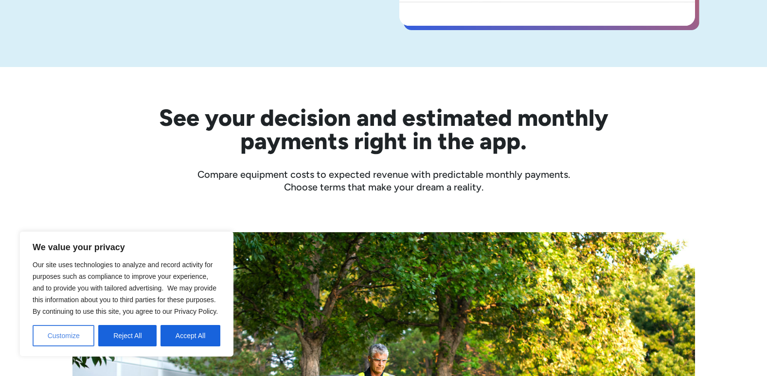
click at [80, 337] on button "Customize" at bounding box center [64, 335] width 62 height 21
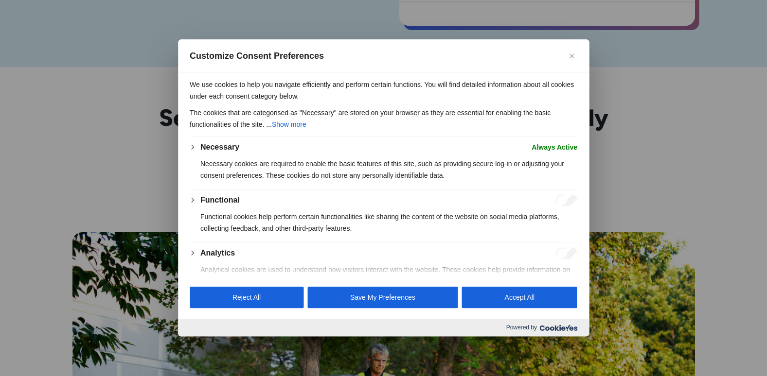
scroll to position [49, 0]
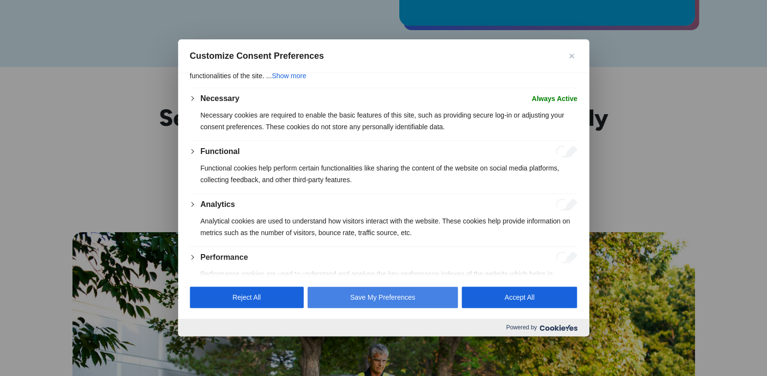
click at [378, 298] on button "Save My Preferences" at bounding box center [382, 297] width 151 height 21
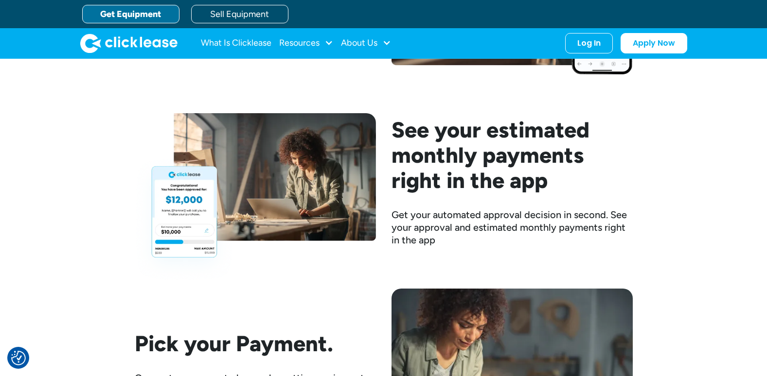
scroll to position [1264, 0]
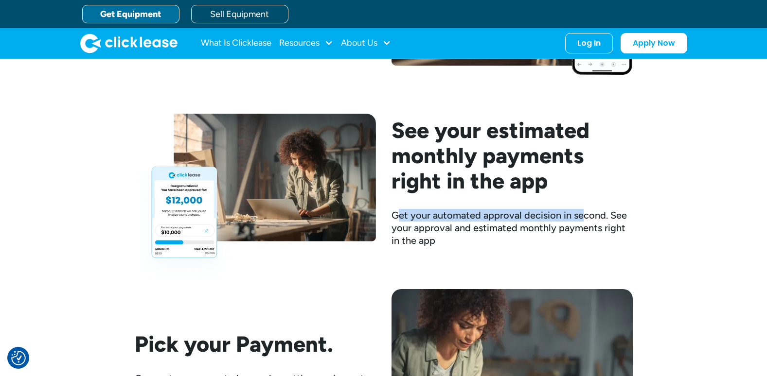
drag, startPoint x: 398, startPoint y: 212, endPoint x: 583, endPoint y: 220, distance: 184.5
click at [583, 220] on div "Get your automated approval decision in second. See your approval and estimated…" at bounding box center [511, 228] width 241 height 38
drag, startPoint x: 583, startPoint y: 220, endPoint x: 566, endPoint y: 223, distance: 17.3
click at [566, 223] on div "Get your automated approval decision in second. See your approval and estimated…" at bounding box center [511, 228] width 241 height 38
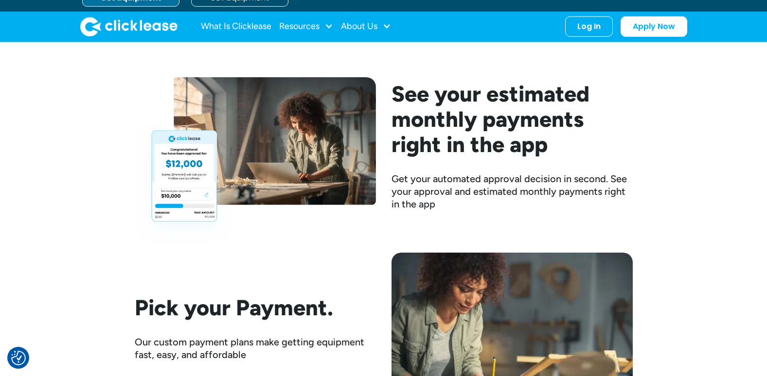
scroll to position [1410, 0]
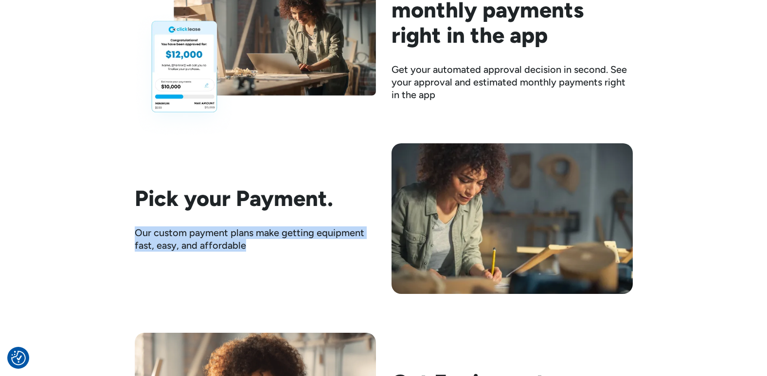
drag, startPoint x: 138, startPoint y: 234, endPoint x: 270, endPoint y: 249, distance: 132.7
click at [270, 249] on div "Our custom payment plans make getting equipment fast, easy, and affordable" at bounding box center [255, 239] width 241 height 25
click at [270, 250] on div "Our custom payment plans make getting equipment fast, easy, and affordable" at bounding box center [255, 239] width 241 height 25
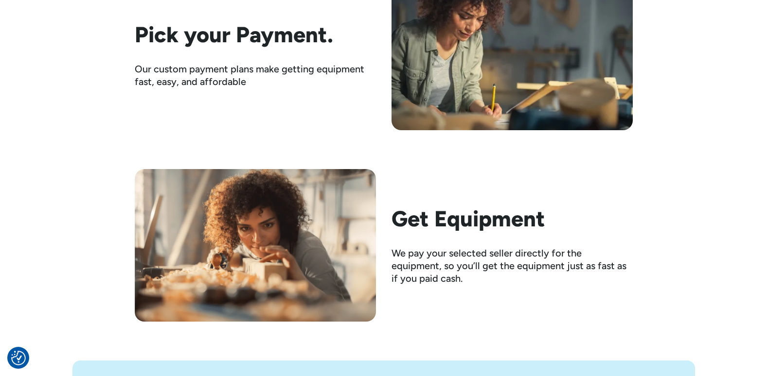
scroll to position [1605, 0]
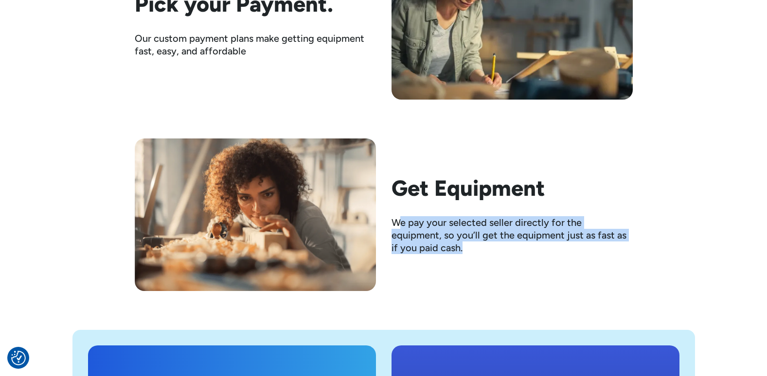
drag, startPoint x: 402, startPoint y: 227, endPoint x: 627, endPoint y: 244, distance: 225.8
click at [627, 244] on div "We pay your selected seller directly for the equipment, so you’ll get the equip…" at bounding box center [511, 235] width 241 height 38
drag, startPoint x: 627, startPoint y: 244, endPoint x: 529, endPoint y: 254, distance: 98.8
click at [529, 254] on div "We pay your selected seller directly for the equipment, so you’ll get the equip…" at bounding box center [511, 235] width 241 height 38
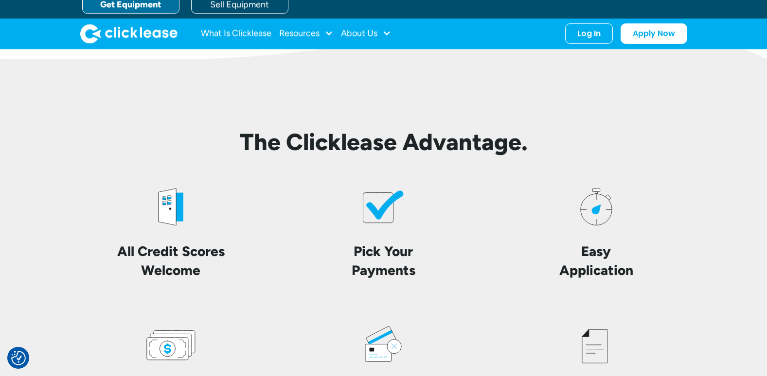
scroll to position [2091, 0]
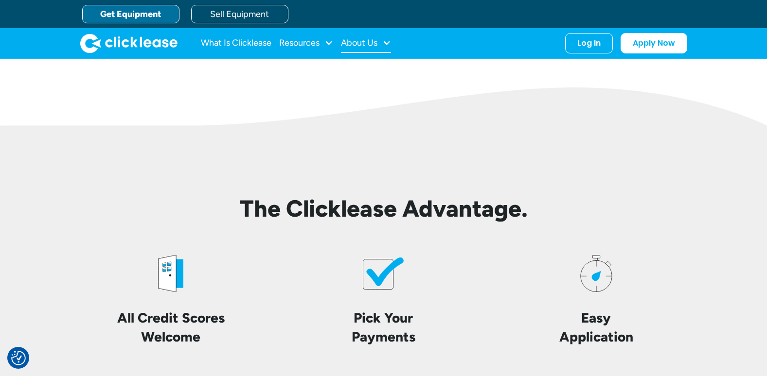
click at [391, 42] on div at bounding box center [386, 42] width 9 height 9
click at [383, 47] on div "About Us" at bounding box center [366, 43] width 50 height 19
